Goal: Check status: Check status

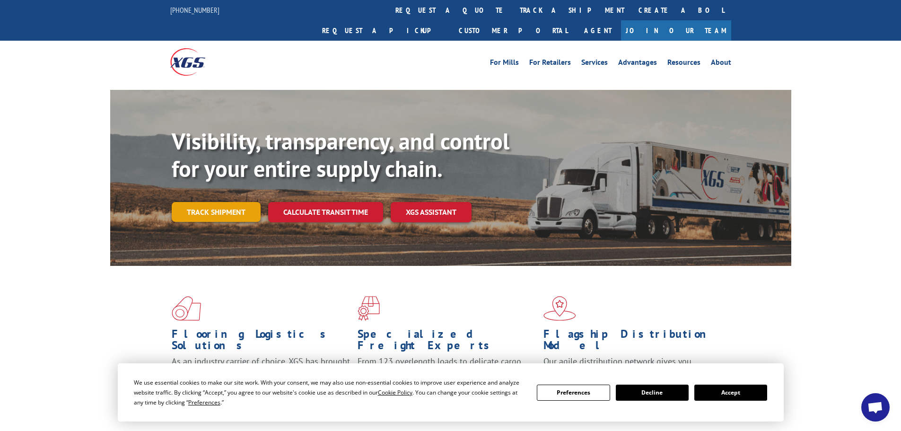
click at [217, 205] on div "Visibility, transparency, and control for your entire supply chain. Track shipm…" at bounding box center [482, 194] width 620 height 132
click at [230, 202] on link "Track shipment" at bounding box center [216, 212] width 89 height 20
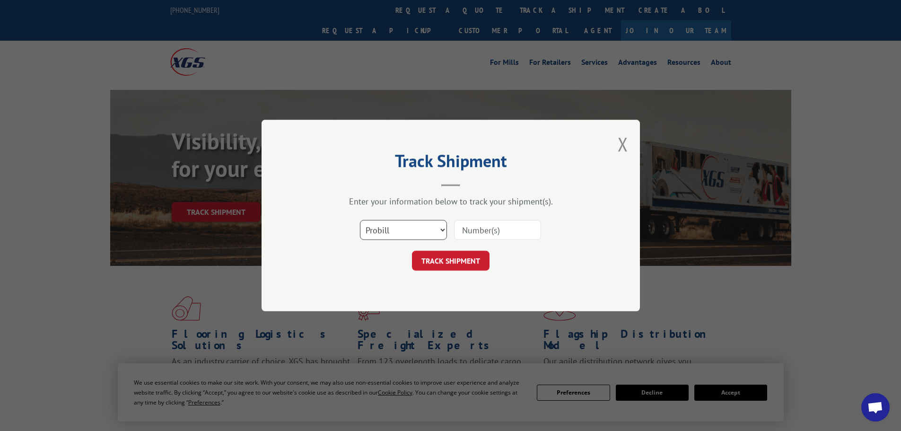
click at [389, 233] on select "Select category... Probill BOL PO" at bounding box center [403, 230] width 87 height 20
select select "po"
click at [360, 220] on select "Select category... Probill BOL PO" at bounding box center [403, 230] width 87 height 20
paste input "29521766"
type input "29521766"
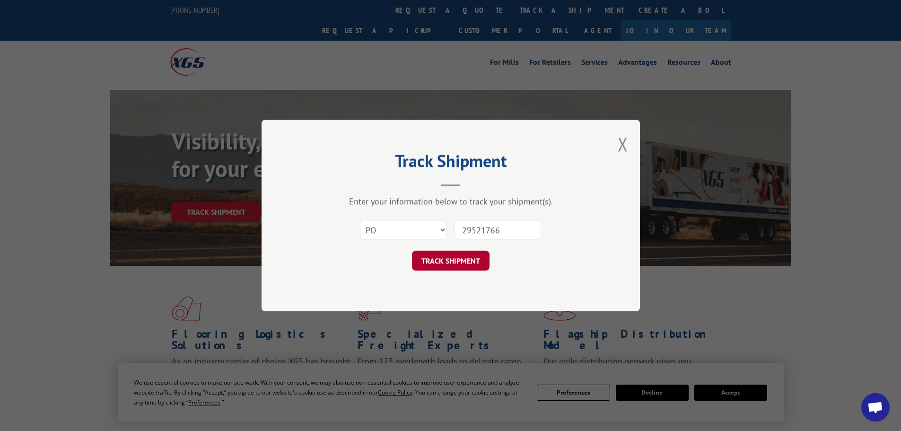
click at [463, 262] on button "TRACK SHIPMENT" at bounding box center [451, 261] width 78 height 20
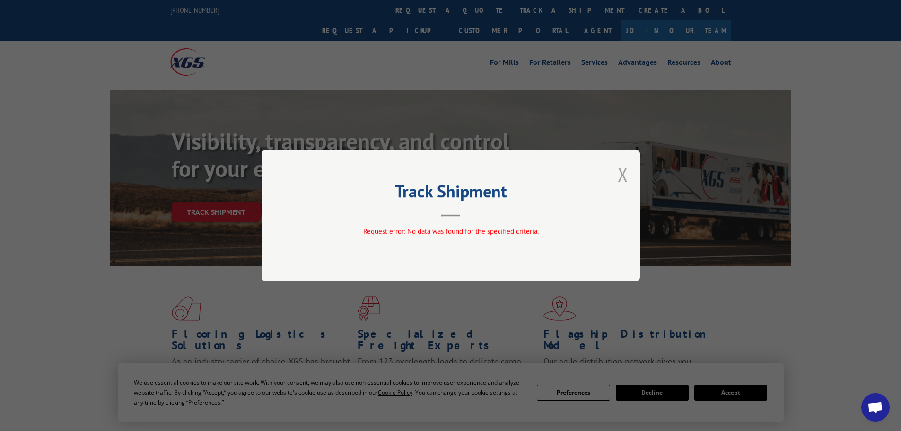
click at [625, 174] on button "Close modal" at bounding box center [623, 174] width 10 height 25
